Goal: Information Seeking & Learning: Find specific fact

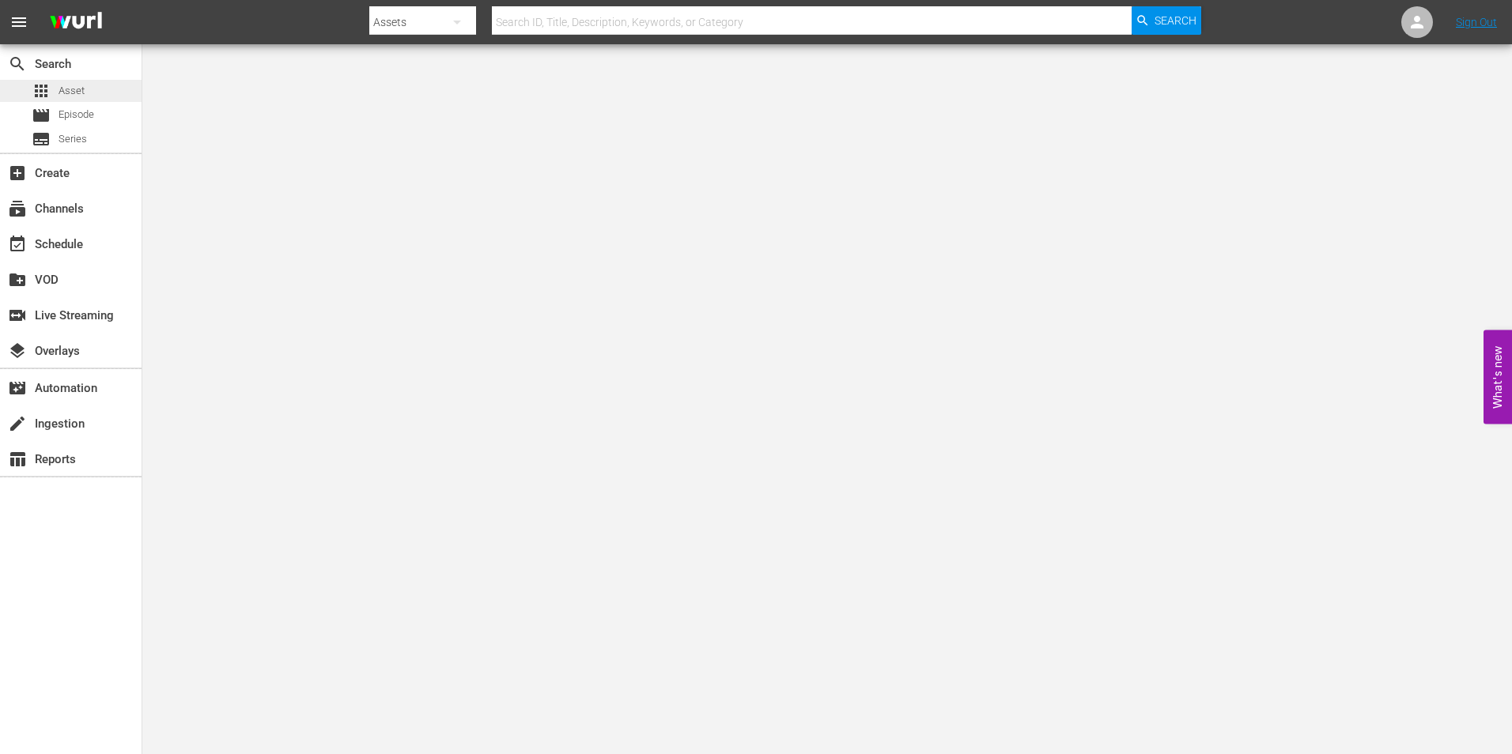
click at [81, 86] on span "Asset" at bounding box center [72, 91] width 26 height 16
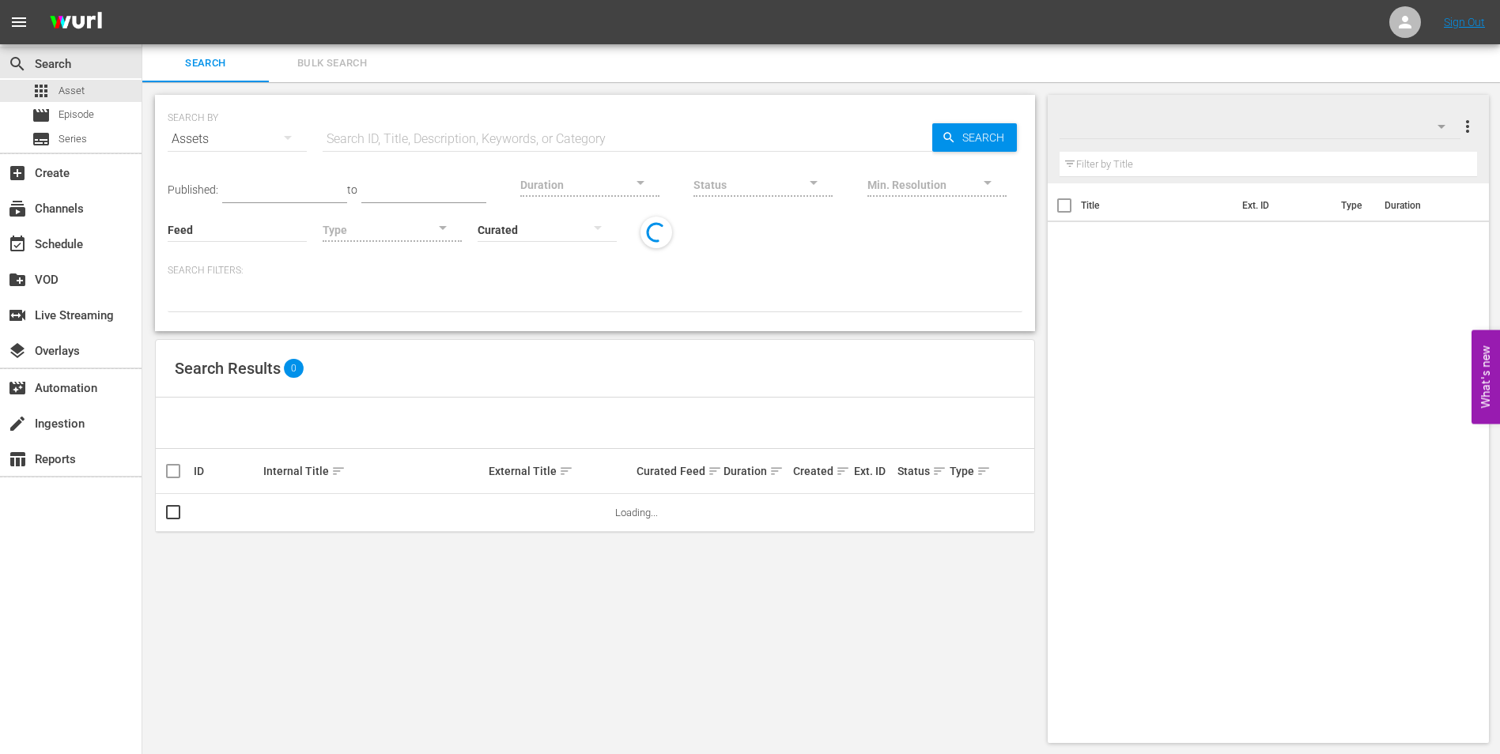
click at [525, 134] on input "text" at bounding box center [628, 139] width 610 height 38
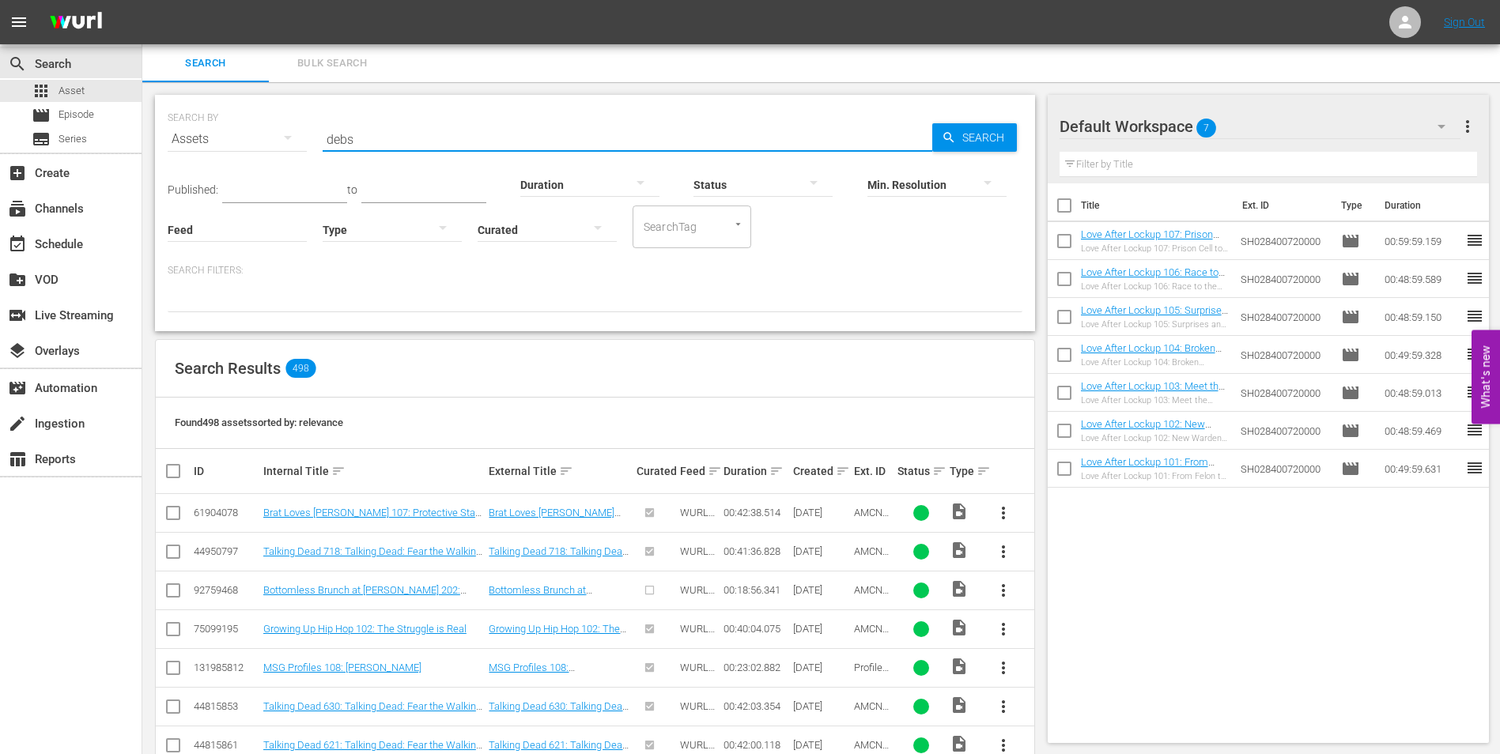
type input "debs"
click at [551, 139] on input "debs" at bounding box center [628, 139] width 610 height 38
drag, startPoint x: 477, startPoint y: 140, endPoint x: 297, endPoint y: 140, distance: 179.5
click at [297, 140] on div "SEARCH BY Search By Assets Search ID, Title, Description, Keywords, or Category…" at bounding box center [595, 129] width 855 height 57
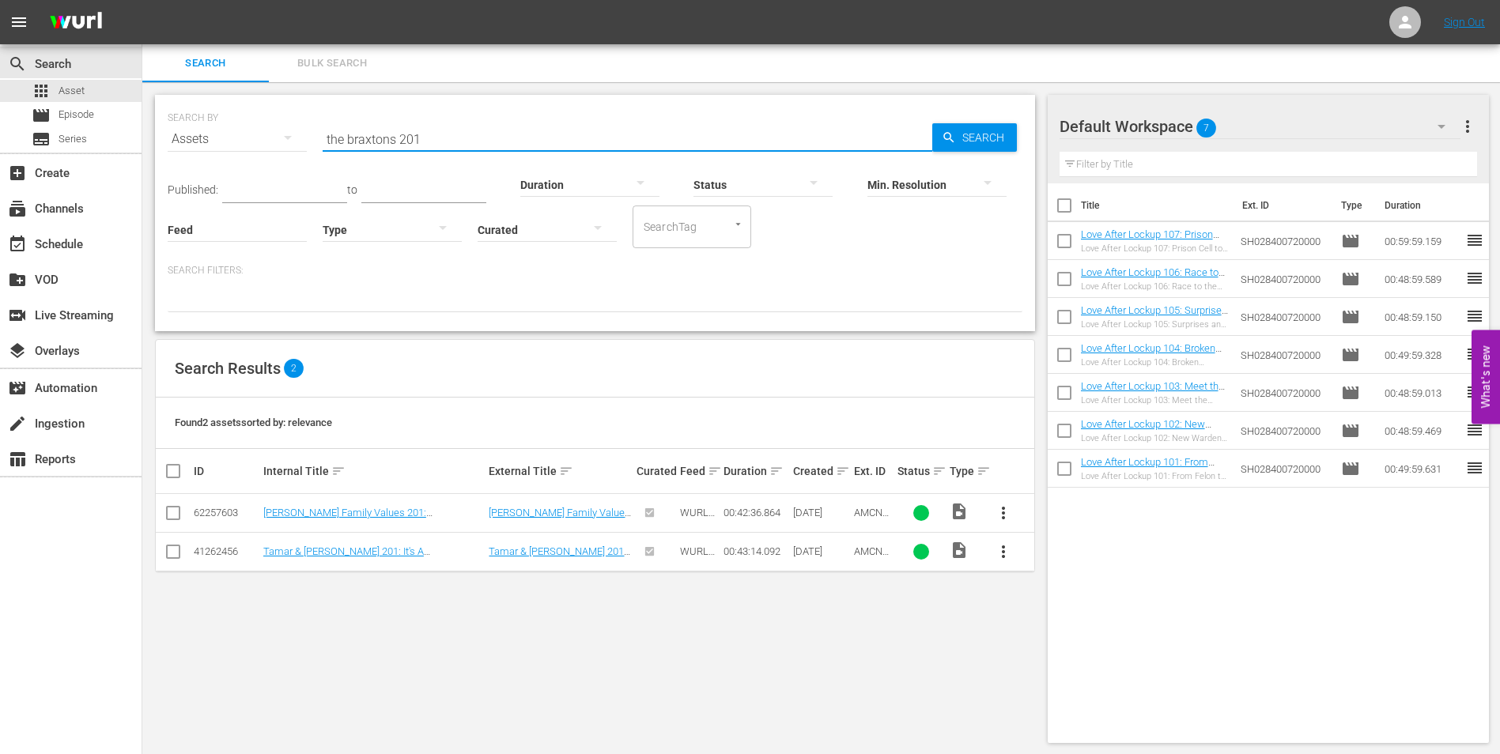
type input "the braxtons 201"
drag, startPoint x: 438, startPoint y: 140, endPoint x: 315, endPoint y: 119, distance: 125.1
click at [315, 119] on div "SEARCH BY Search By Assets Search ID, Title, Description, Keywords, or Category…" at bounding box center [595, 129] width 855 height 57
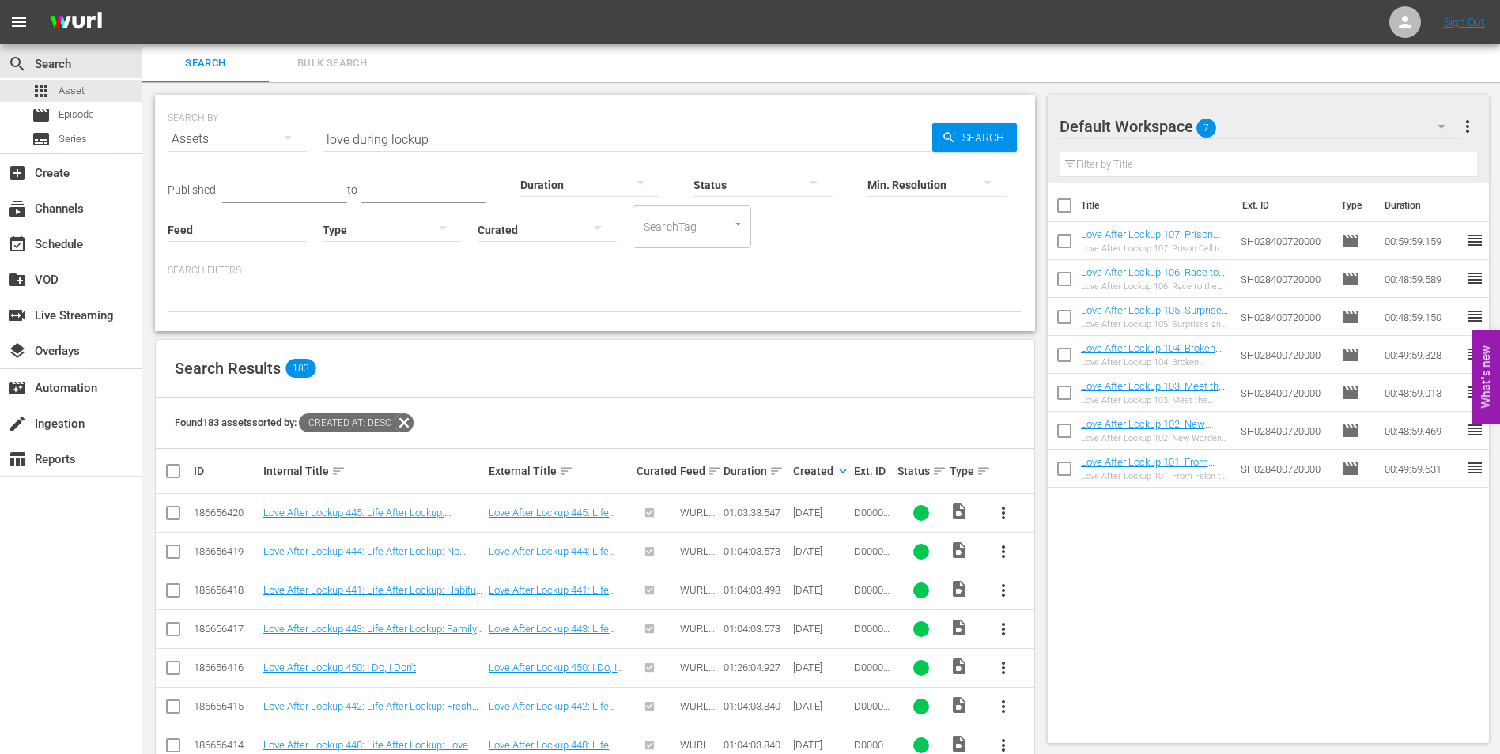
scroll to position [79, 0]
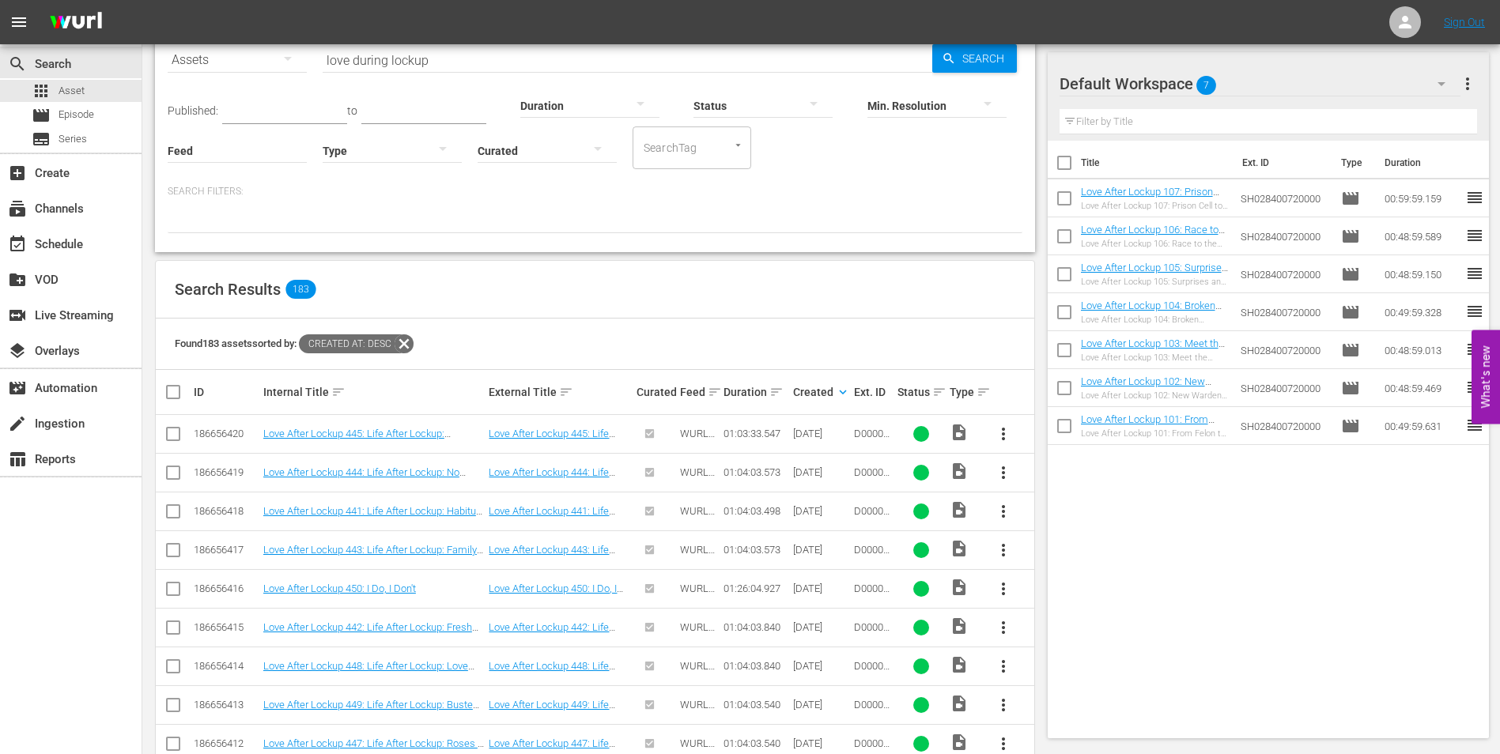
click at [495, 55] on input "love during lockup" at bounding box center [628, 60] width 610 height 38
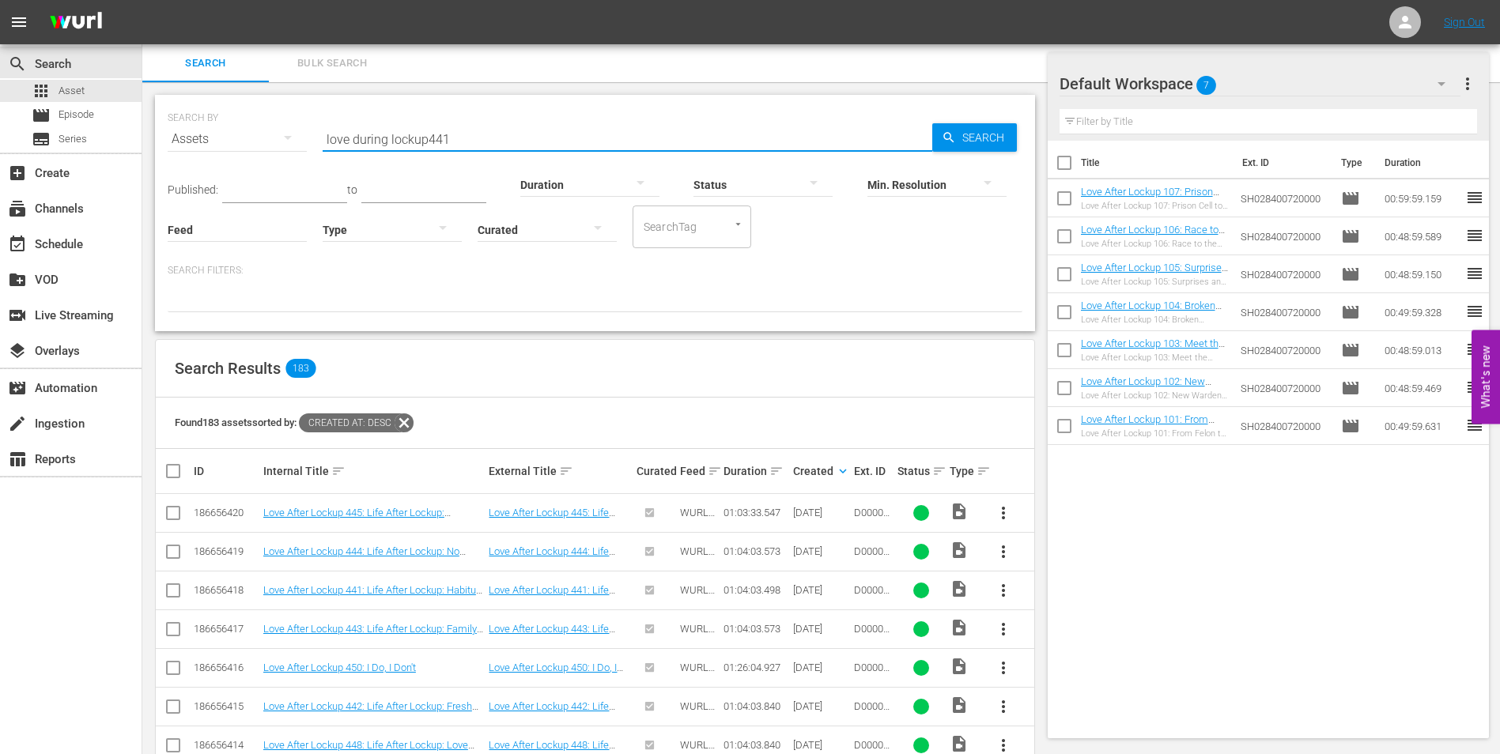
click at [425, 62] on div "Search Bulk Search" at bounding box center [821, 63] width 1358 height 38
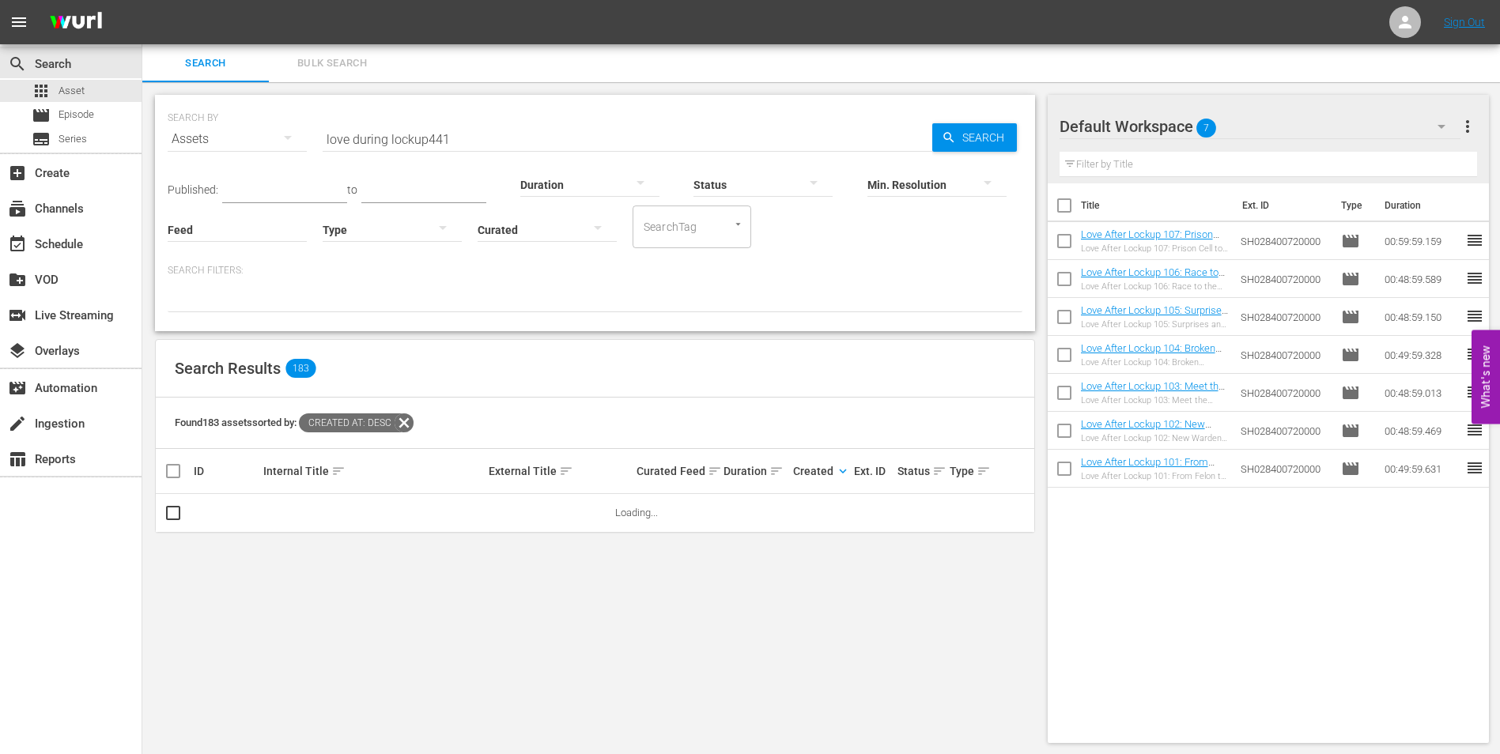
click at [427, 142] on input "love during lockup441" at bounding box center [628, 139] width 610 height 38
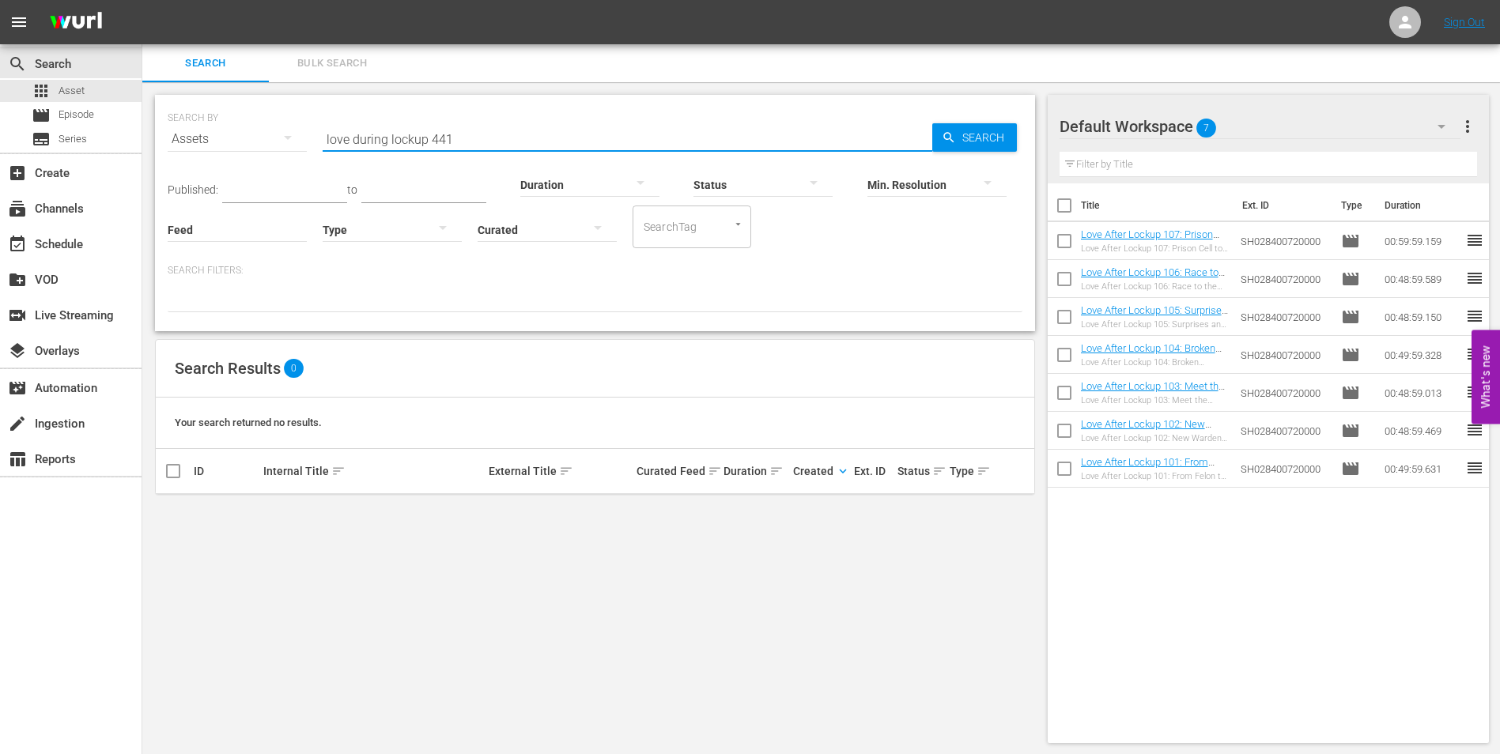
click at [482, 140] on input "love during lockup 441" at bounding box center [628, 139] width 610 height 38
type input "love during lockup 451"
drag, startPoint x: 476, startPoint y: 147, endPoint x: 116, endPoint y: 148, distance: 359.8
click at [142, 0] on div "search Search apps Asset movie Episode subtitles Series add_box Create subscrip…" at bounding box center [821, 0] width 1358 height 0
type input "no one saw a thing"
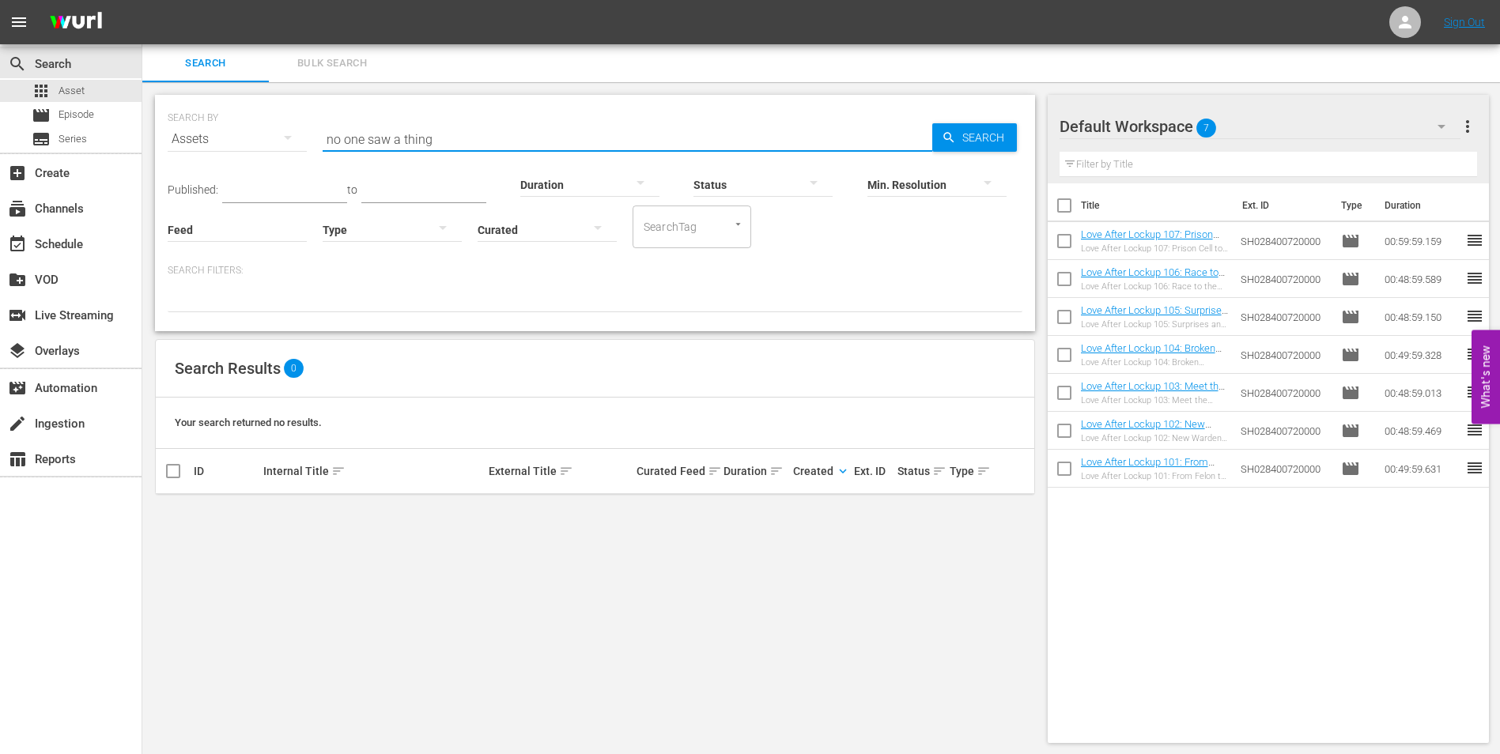
drag, startPoint x: 433, startPoint y: 138, endPoint x: 297, endPoint y: 127, distance: 135.6
click at [297, 127] on div "SEARCH BY Search By Assets Search ID, Title, Description, Keywords, or Category…" at bounding box center [595, 129] width 855 height 57
type input "dating death"
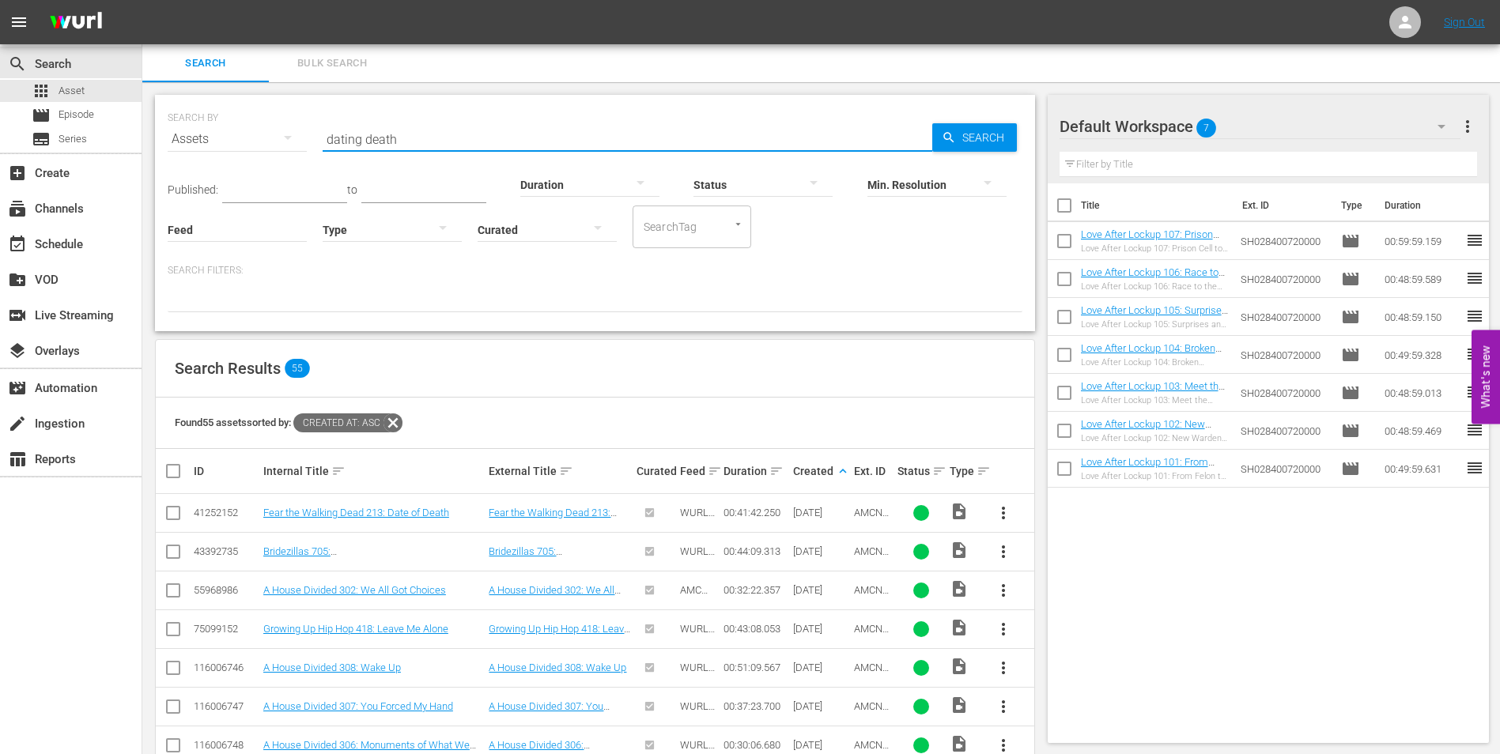
drag, startPoint x: 416, startPoint y: 135, endPoint x: 277, endPoint y: 112, distance: 141.1
click at [277, 112] on div "SEARCH BY Search By Assets Search ID, Title, Description, Keywords, or Category…" at bounding box center [595, 129] width 855 height 57
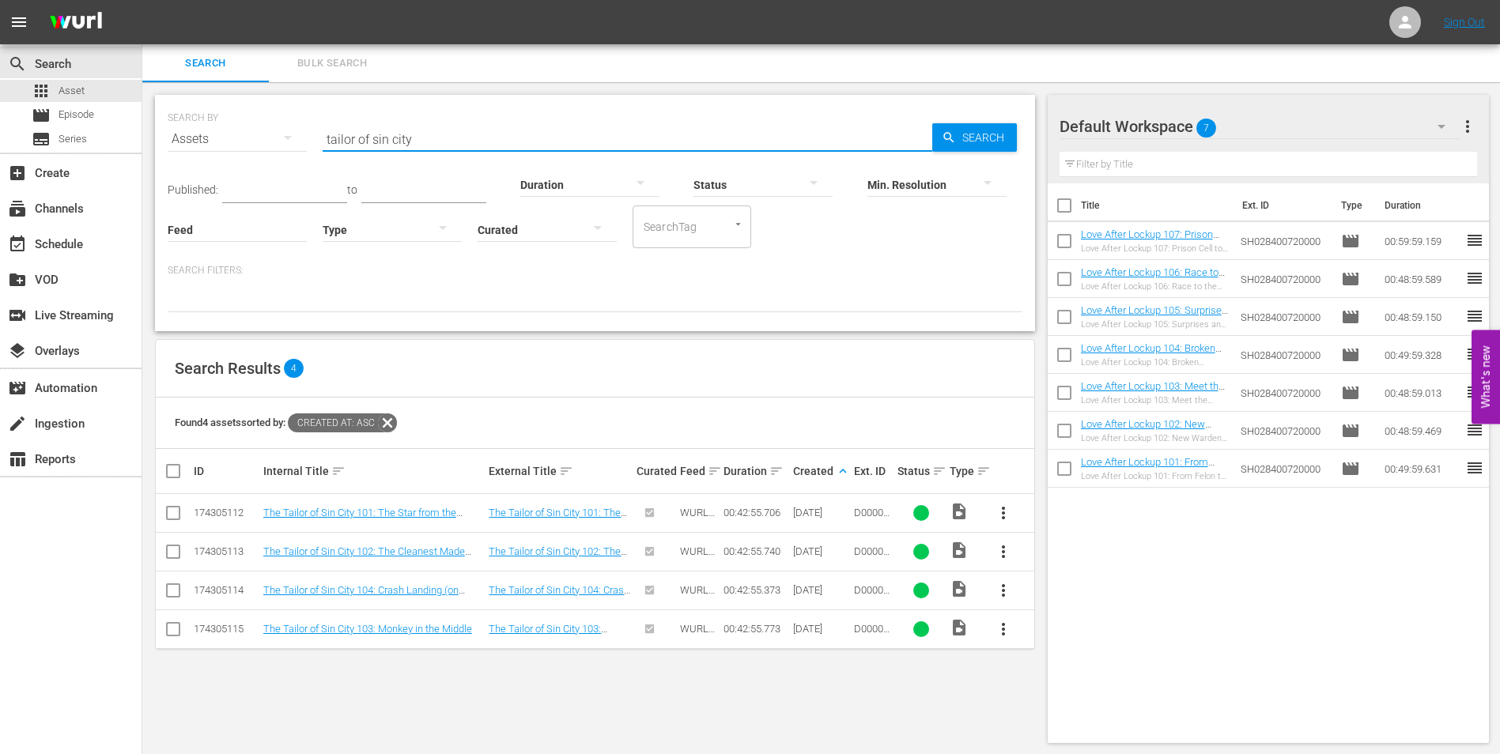
click at [452, 141] on input "tailor of sin city" at bounding box center [628, 139] width 610 height 38
click at [349, 138] on input "tailor of sin city" at bounding box center [628, 139] width 610 height 38
click at [354, 138] on input "tailor of sin city" at bounding box center [628, 139] width 610 height 38
click at [350, 138] on input "tailor of sin city" at bounding box center [628, 139] width 610 height 38
click at [409, 130] on input "tailor of sin city" at bounding box center [628, 139] width 610 height 38
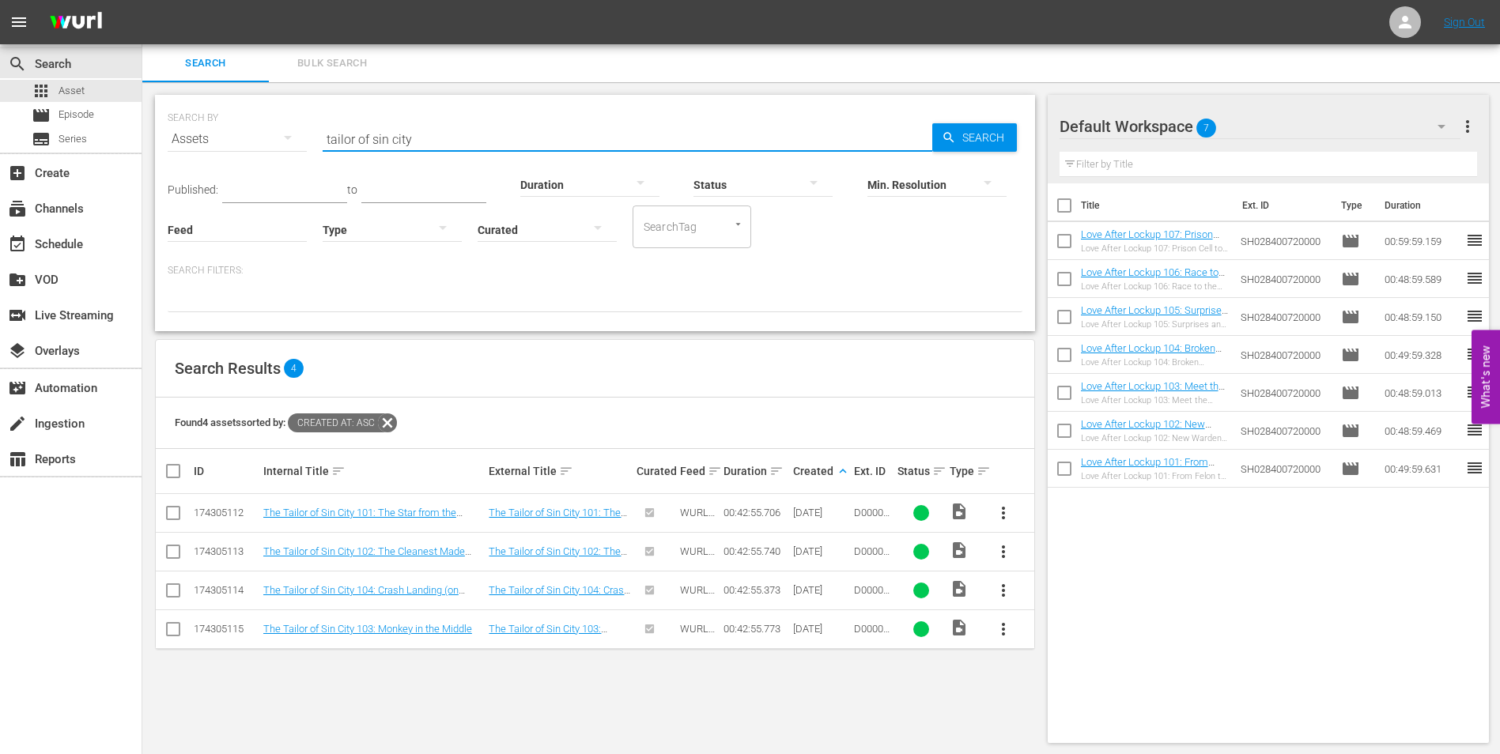
type input "tailor of sin city"
